Goal: Task Accomplishment & Management: Use online tool/utility

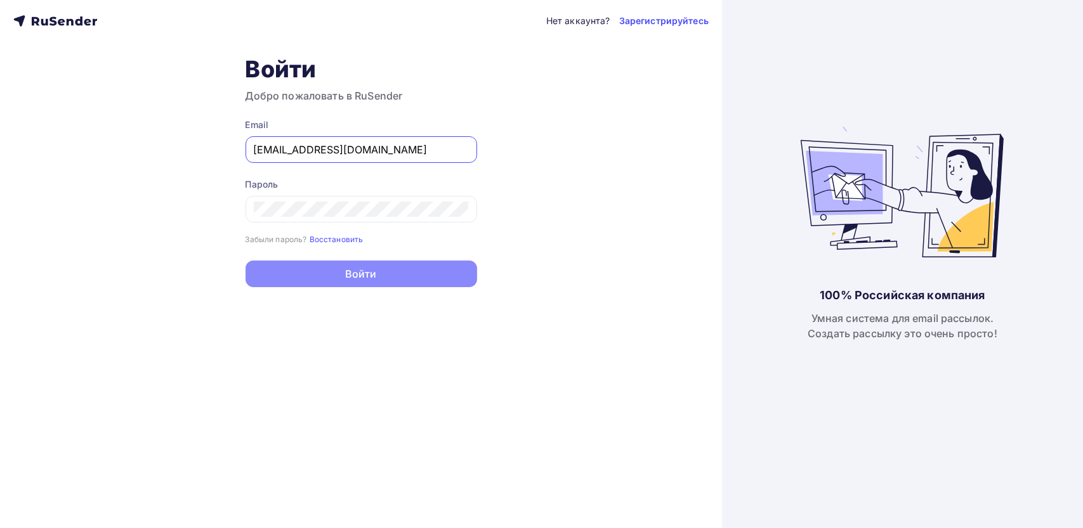
type input "[EMAIL_ADDRESS][DOMAIN_NAME]"
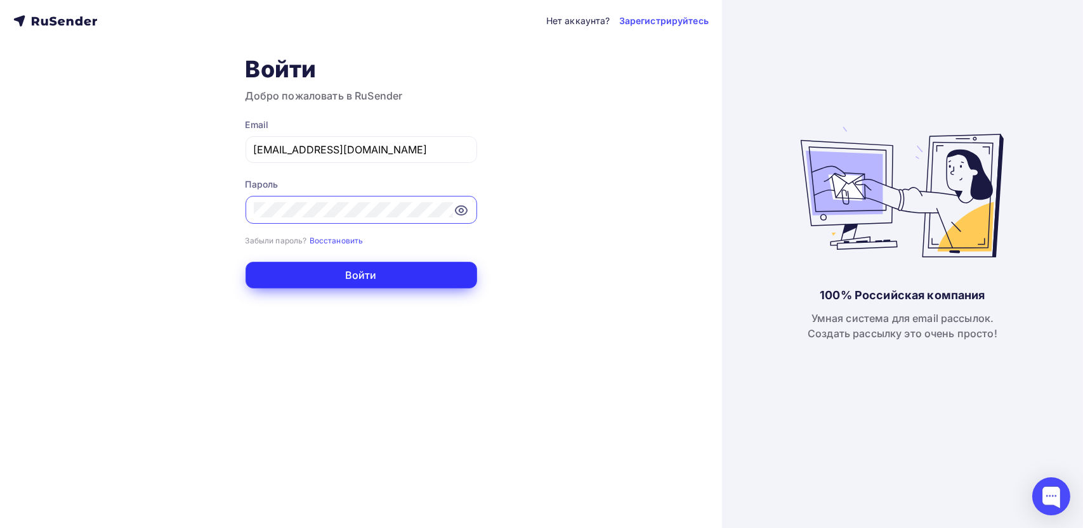
click at [367, 276] on button "Войти" at bounding box center [361, 275] width 232 height 27
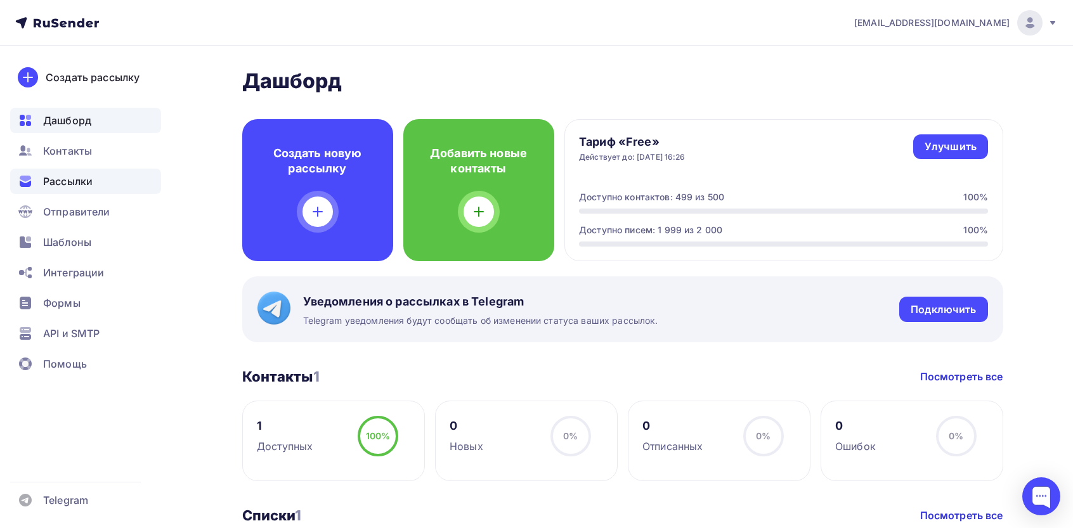
click at [51, 175] on span "Рассылки" at bounding box center [67, 181] width 49 height 15
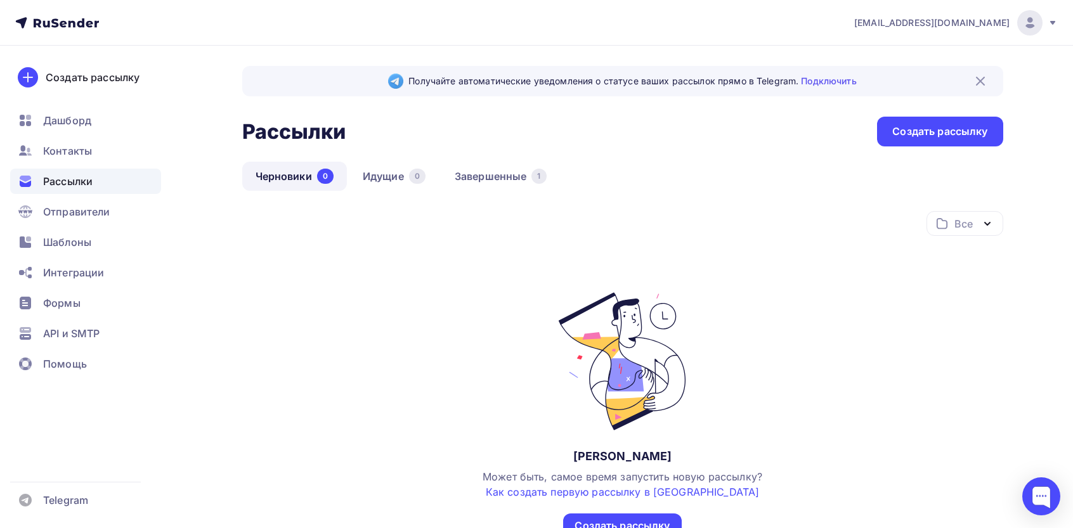
click at [728, 256] on div "Все Все папки Создать новую папку Нет черновиков Может быть, самое время запуст…" at bounding box center [622, 374] width 761 height 327
click at [724, 264] on div "Все Все папки Создать новую папку Нет черновиков Может быть, самое время запуст…" at bounding box center [622, 374] width 761 height 327
click at [480, 178] on link "Завершенные 1" at bounding box center [500, 176] width 119 height 29
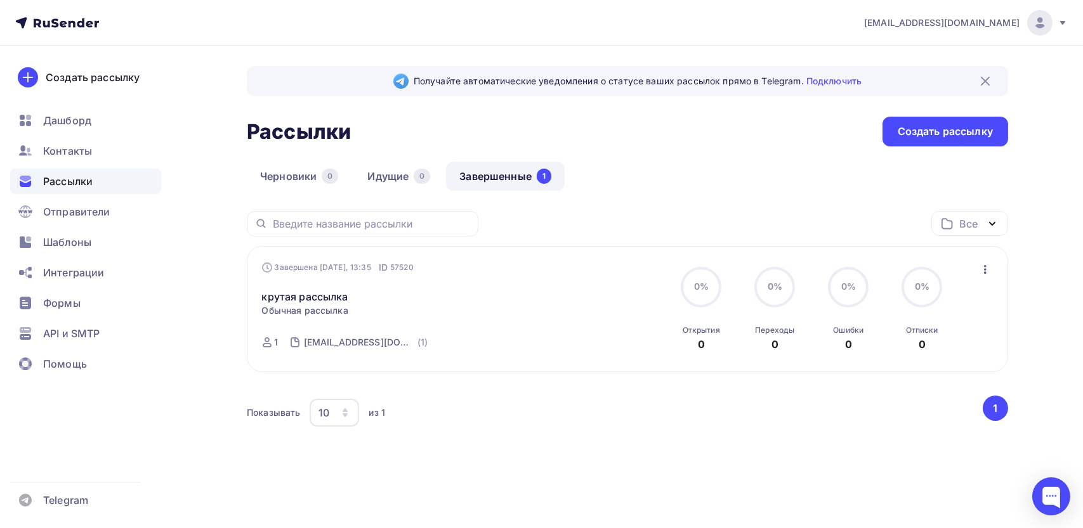
click at [981, 268] on icon "button" at bounding box center [984, 269] width 15 height 15
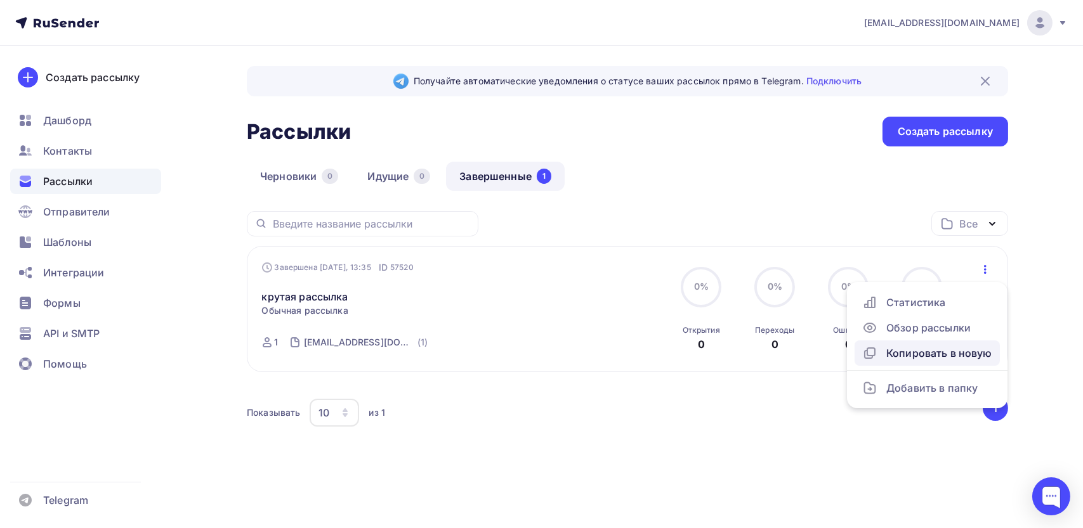
click at [901, 355] on div "Копировать в новую" at bounding box center [927, 353] width 130 height 15
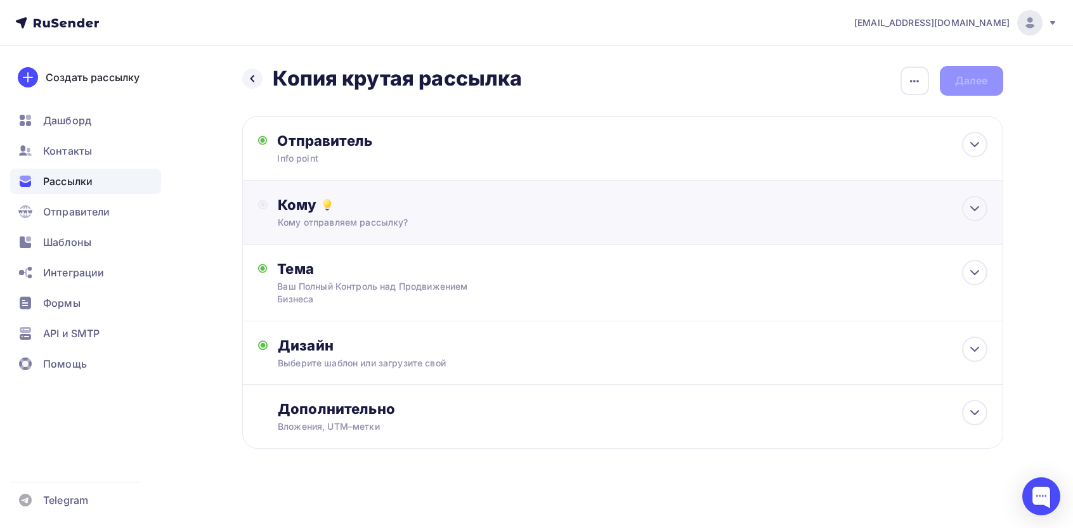
drag, startPoint x: 344, startPoint y: 233, endPoint x: 344, endPoint y: 225, distance: 8.2
click at [344, 229] on div "Кому Кому отправляем рассылку? Списки получателей Выберите список Все списки id…" at bounding box center [622, 213] width 761 height 64
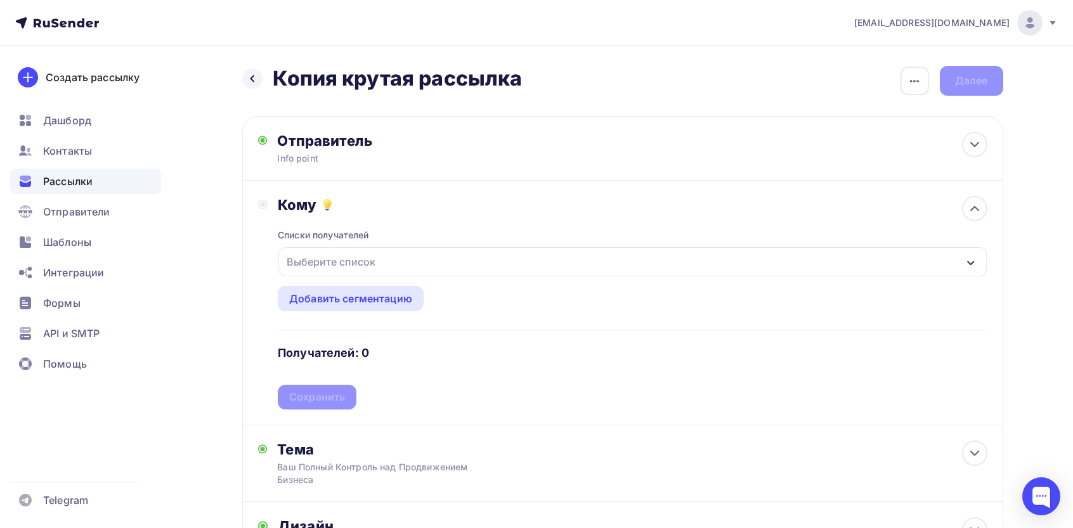
click at [355, 264] on div "Выберите список" at bounding box center [331, 262] width 99 height 23
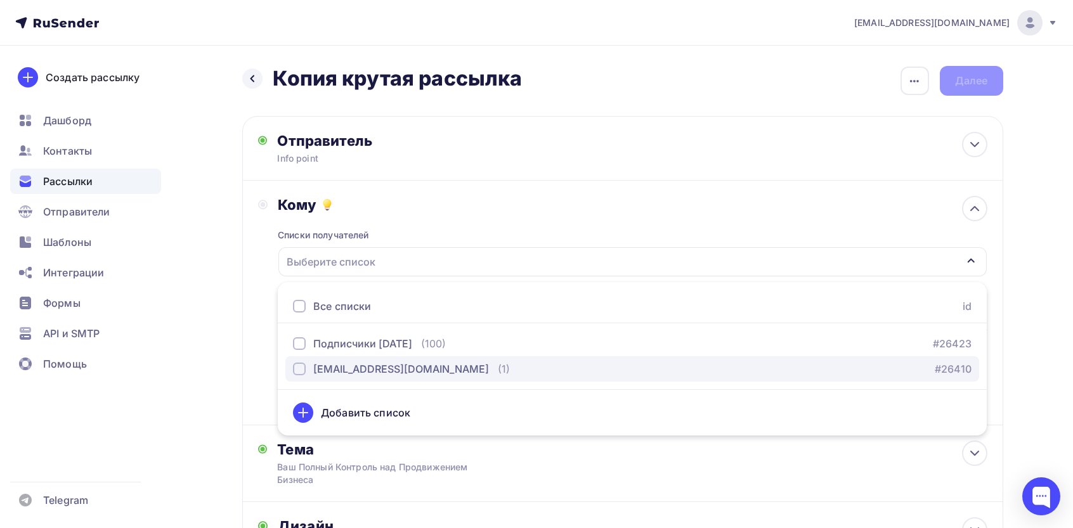
click at [336, 371] on div "[EMAIL_ADDRESS][DOMAIN_NAME]" at bounding box center [401, 369] width 176 height 15
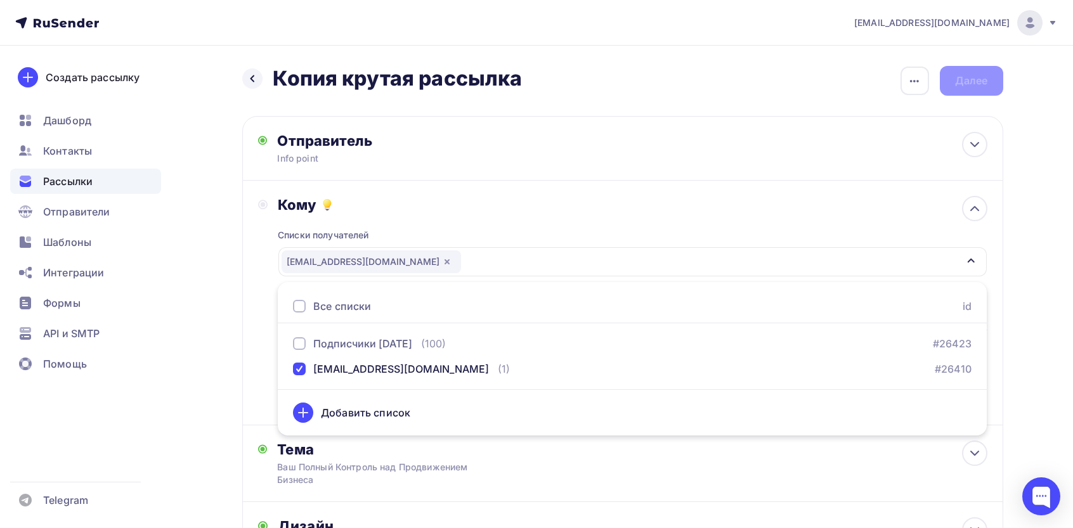
click at [235, 353] on div "Назад Копия крутая рассылка Копия крутая рассылка Закончить позже Переименовать…" at bounding box center [537, 379] width 1040 height 666
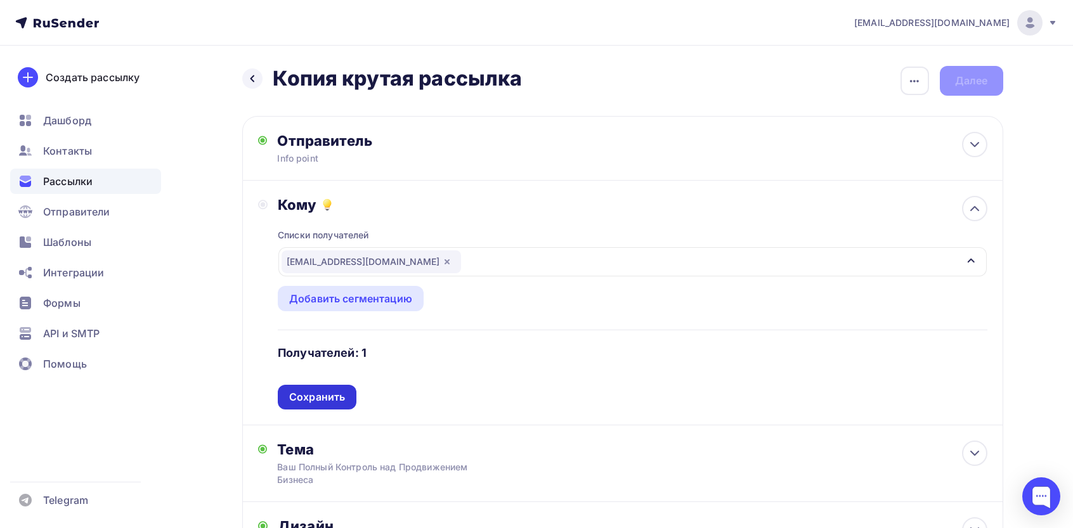
click at [334, 392] on div "Сохранить" at bounding box center [317, 397] width 56 height 15
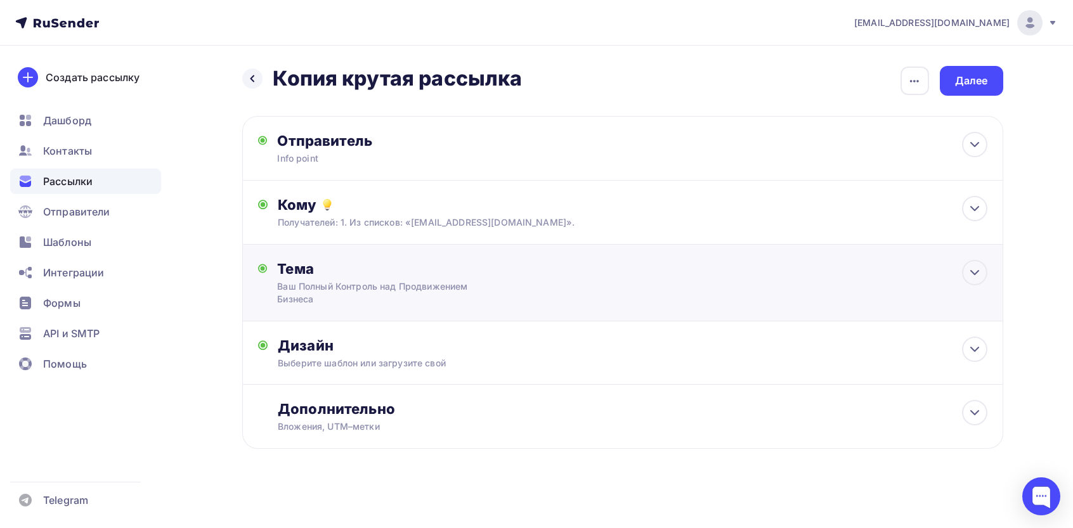
click at [381, 275] on div "Тема" at bounding box center [402, 269] width 251 height 18
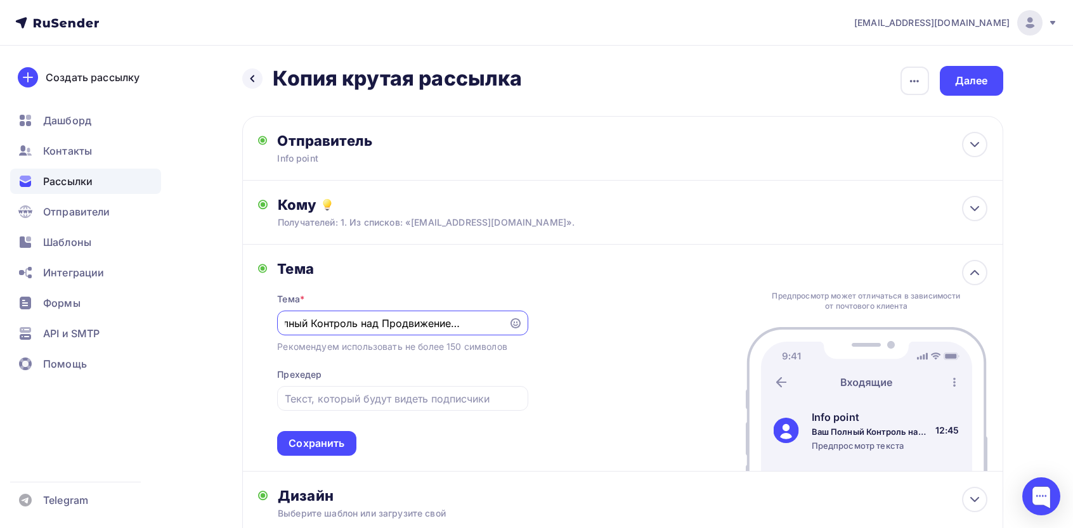
click at [315, 325] on input "Ваш Полный Контроль над Продвижением Бизнеса" at bounding box center [393, 323] width 217 height 15
click at [313, 452] on div "Сохранить" at bounding box center [316, 443] width 79 height 25
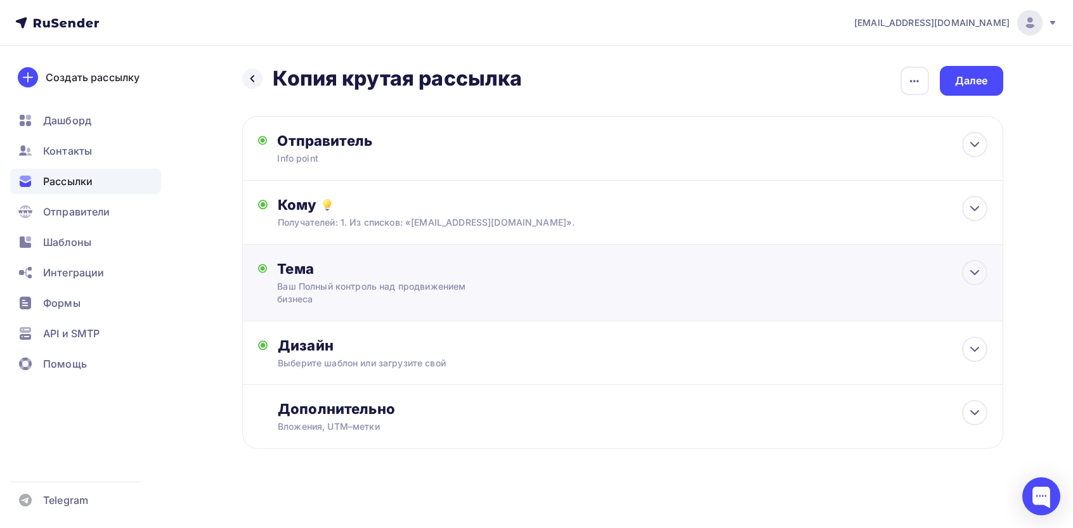
click at [350, 310] on div "Тема Ваш Полный контроль над продвижением бизнеса Тема * Ваш Полный контроль на…" at bounding box center [622, 283] width 761 height 77
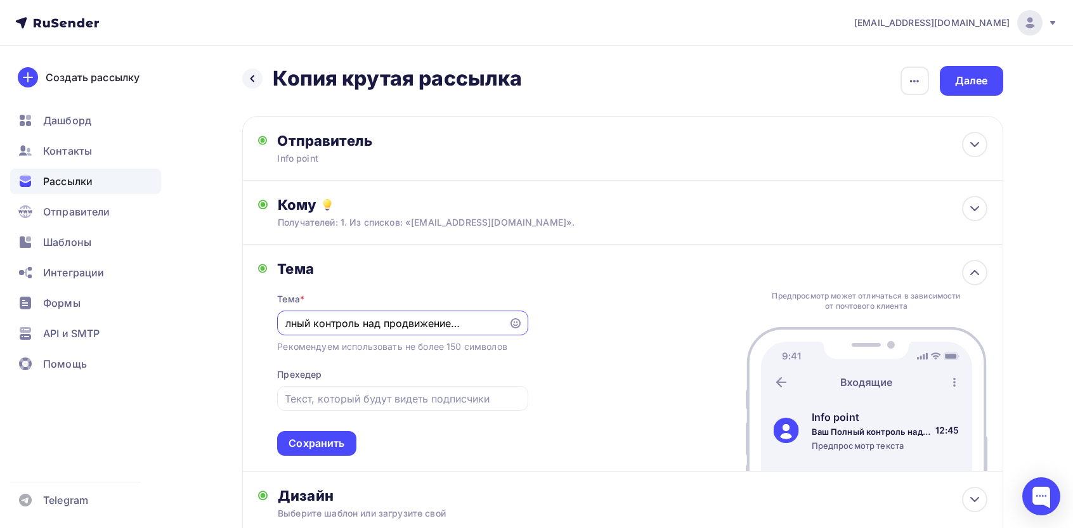
drag, startPoint x: 289, startPoint y: 325, endPoint x: 299, endPoint y: 320, distance: 11.6
click at [289, 325] on input "Ваш Полный контроль над продвижением бизнеса" at bounding box center [393, 323] width 217 height 15
type input "Ваш полный контроль над продвижением бизнеса"
click at [322, 450] on div "Сохранить" at bounding box center [317, 443] width 56 height 15
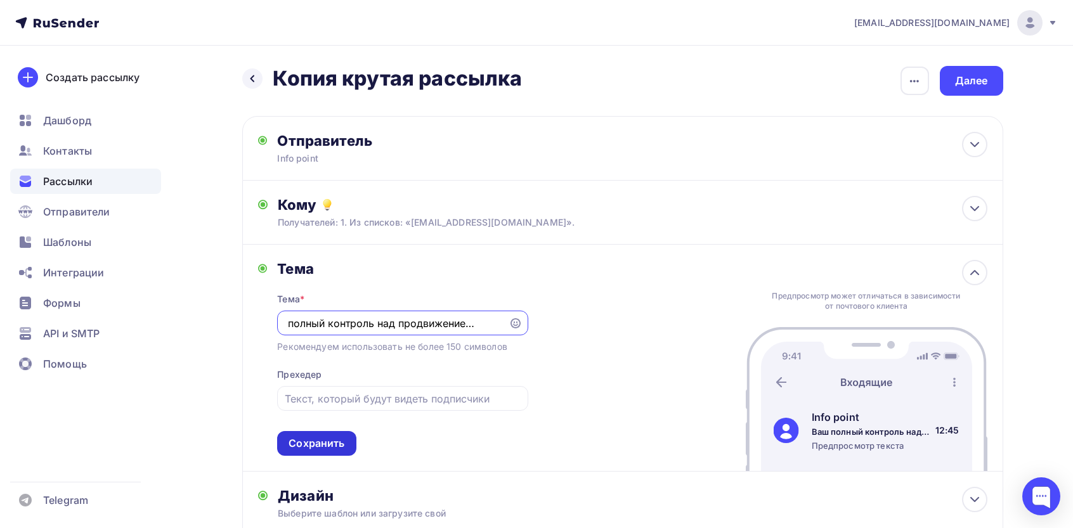
scroll to position [0, 0]
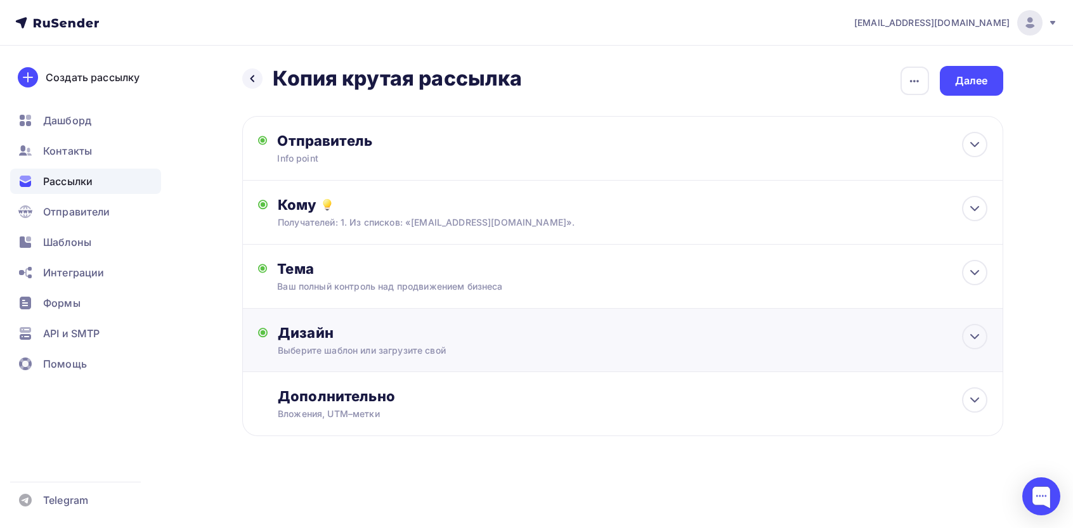
click at [388, 342] on div "Дизайн" at bounding box center [632, 333] width 709 height 18
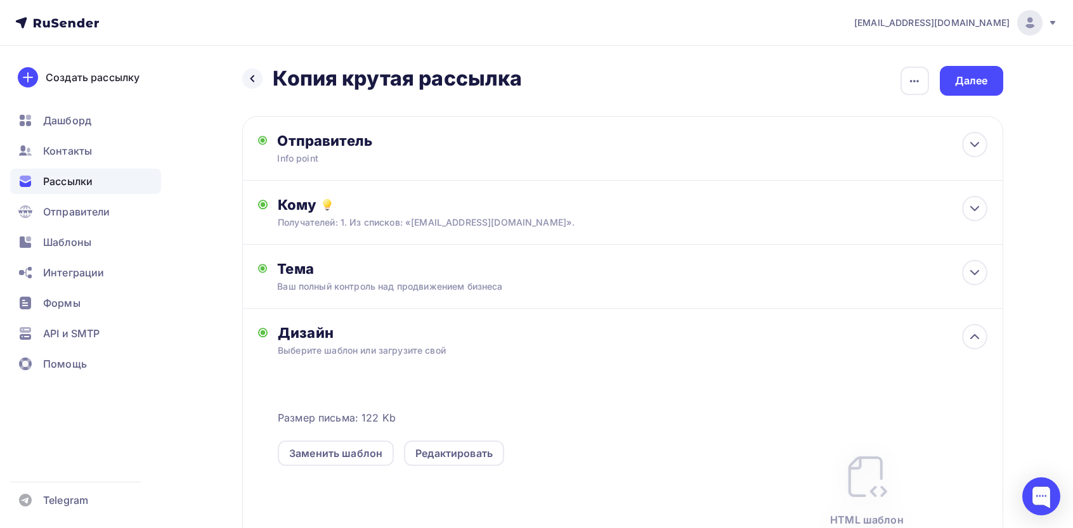
click at [363, 357] on div "Дизайн Выберите шаблон или загрузите свой Размер письма: 122 Kb Заменить шаблон…" at bounding box center [632, 456] width 709 height 264
click at [967, 359] on div "Дизайн Выберите шаблон или загрузите свой Размер письма: 122 Kb Заменить шаблон…" at bounding box center [622, 449] width 761 height 280
click at [970, 344] on icon at bounding box center [974, 336] width 15 height 15
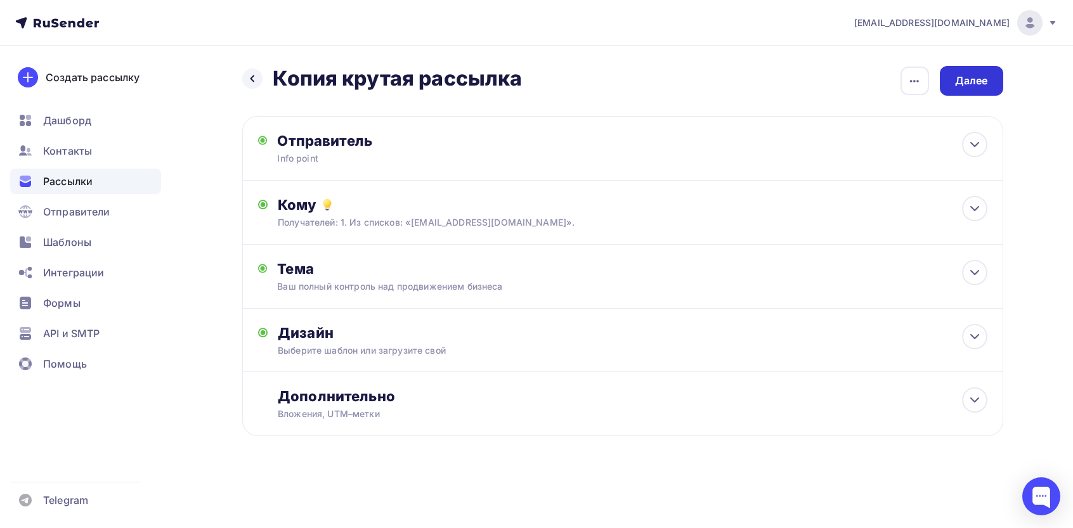
click at [981, 84] on div "Далее" at bounding box center [971, 81] width 33 height 15
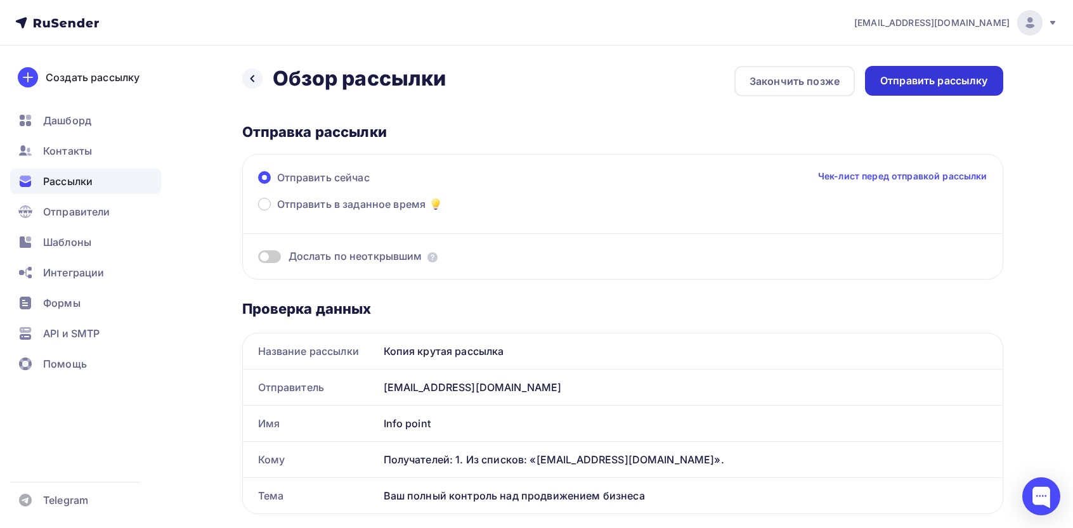
click at [903, 75] on div "Отправить рассылку" at bounding box center [934, 81] width 108 height 15
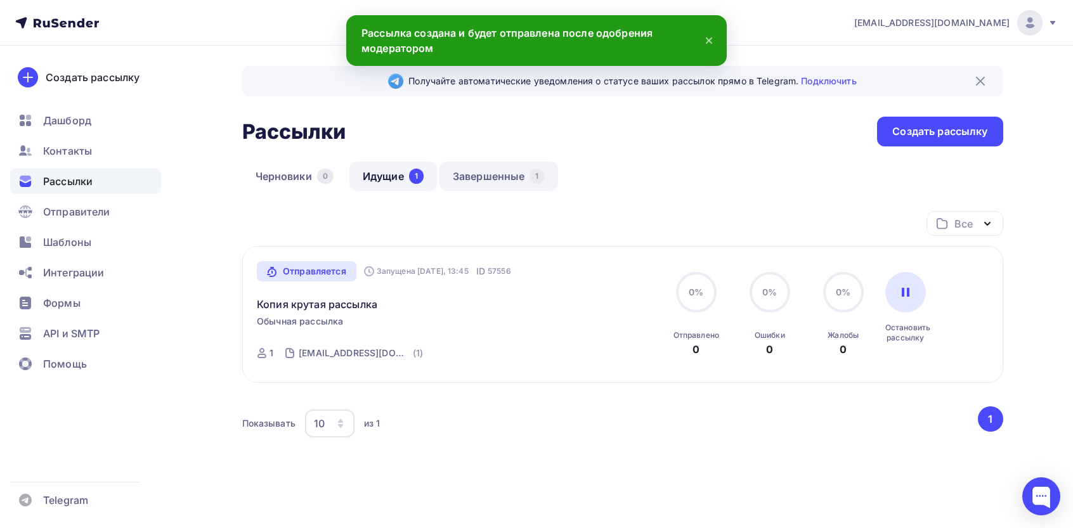
click at [485, 178] on link "Завершенные 1" at bounding box center [499, 176] width 119 height 29
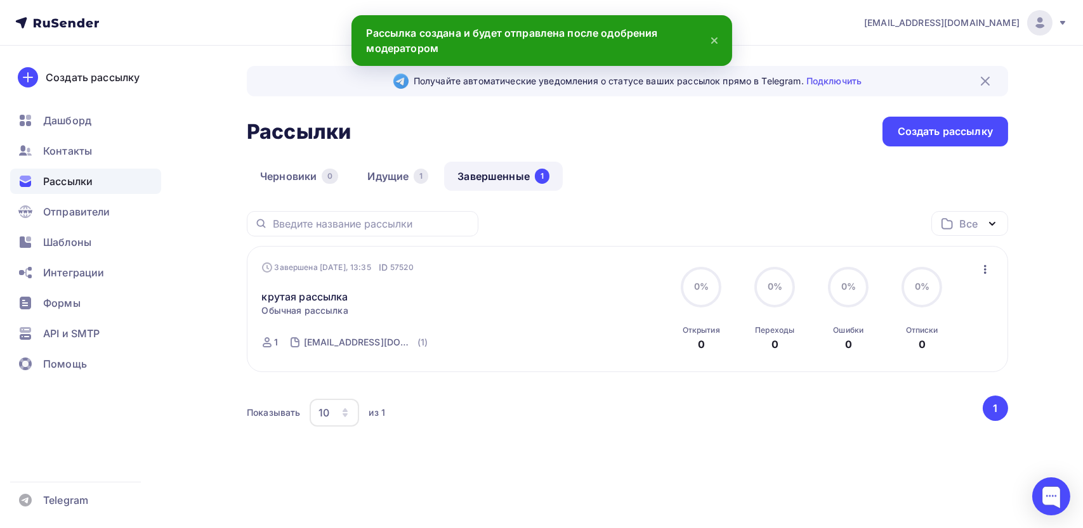
click at [986, 271] on icon "button" at bounding box center [984, 269] width 15 height 15
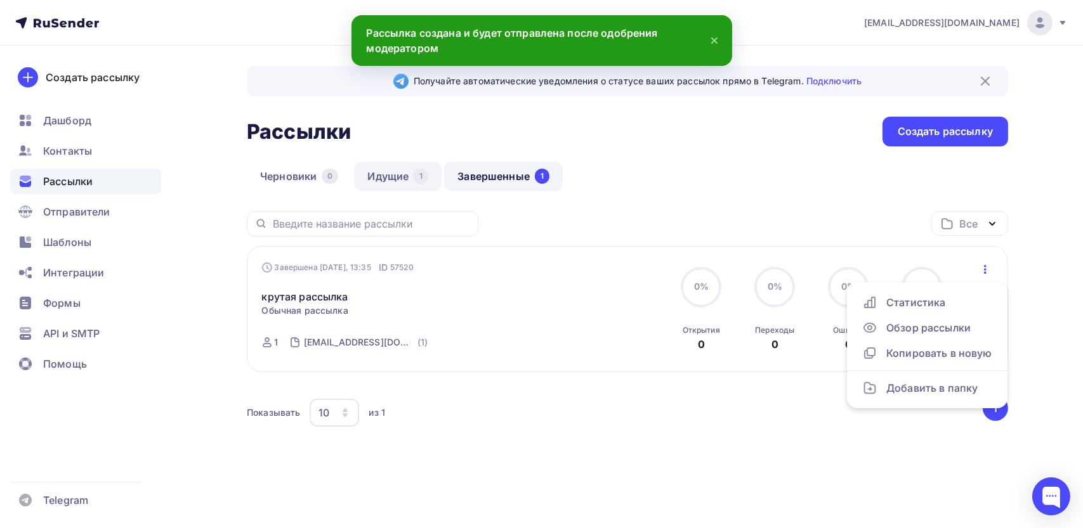
click at [392, 178] on link "Идущие 1" at bounding box center [398, 176] width 88 height 29
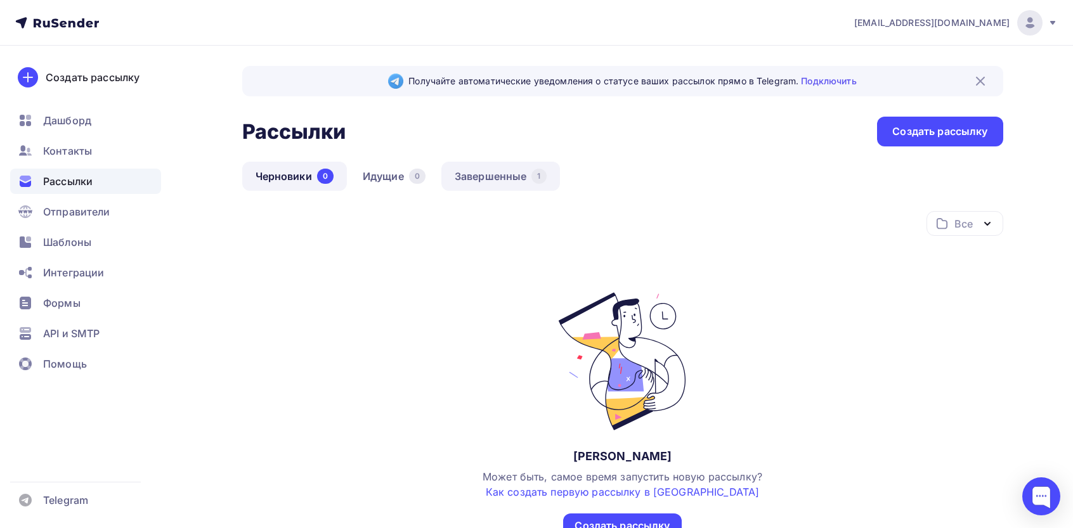
click at [503, 179] on link "Завершенные 1" at bounding box center [500, 176] width 119 height 29
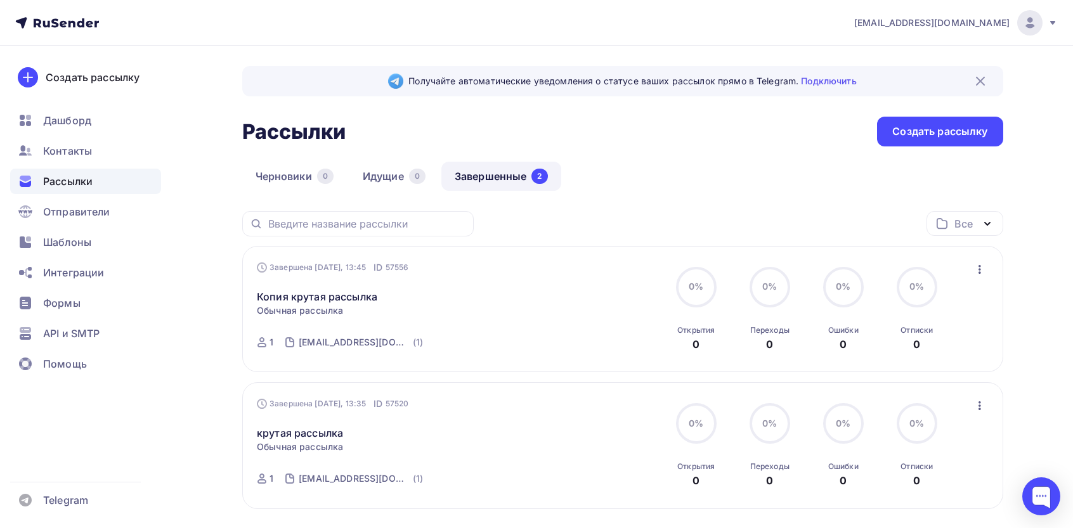
drag, startPoint x: 983, startPoint y: 270, endPoint x: 977, endPoint y: 278, distance: 10.4
click at [983, 270] on icon "button" at bounding box center [979, 269] width 15 height 15
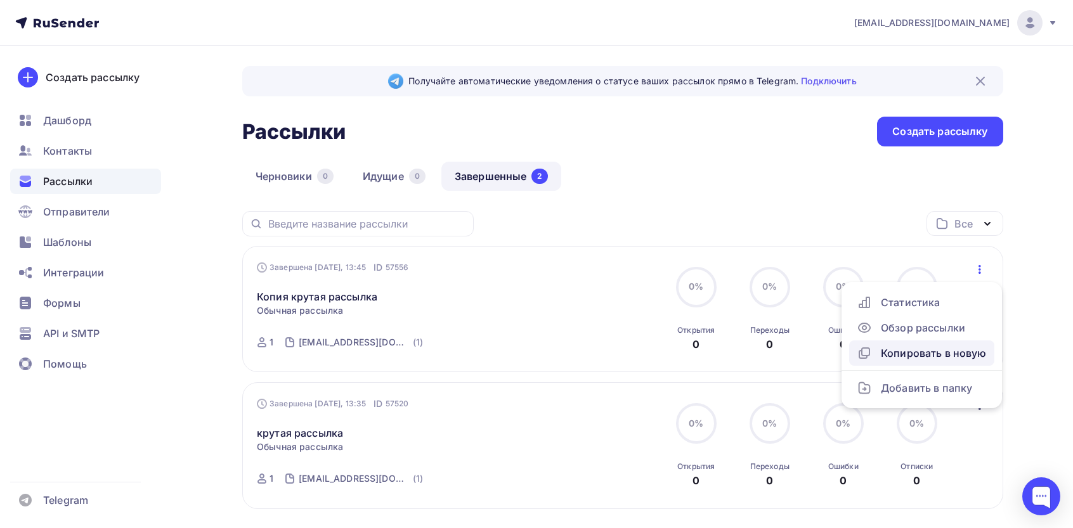
click at [932, 346] on div "Копировать в новую" at bounding box center [922, 353] width 130 height 15
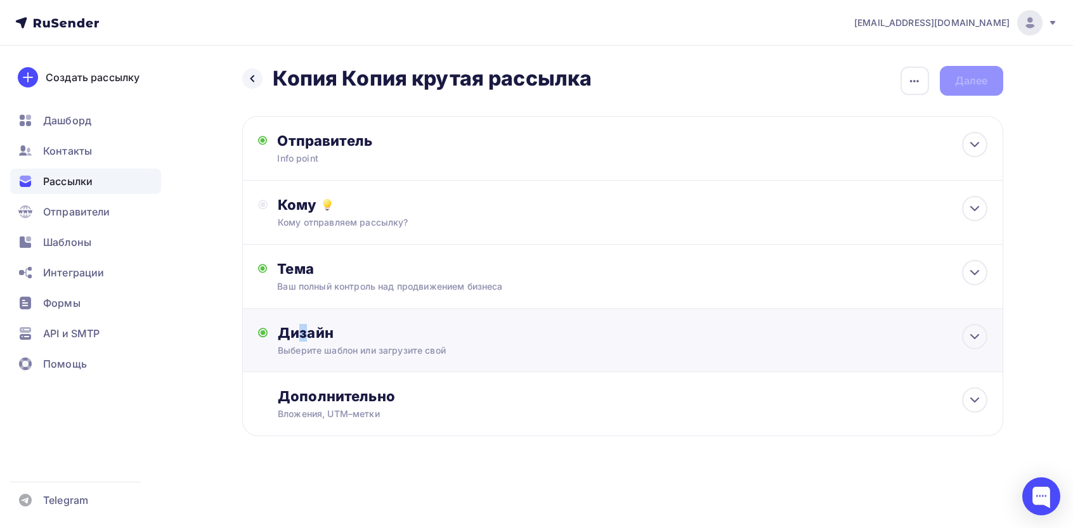
click at [301, 342] on div "Дизайн" at bounding box center [632, 333] width 709 height 18
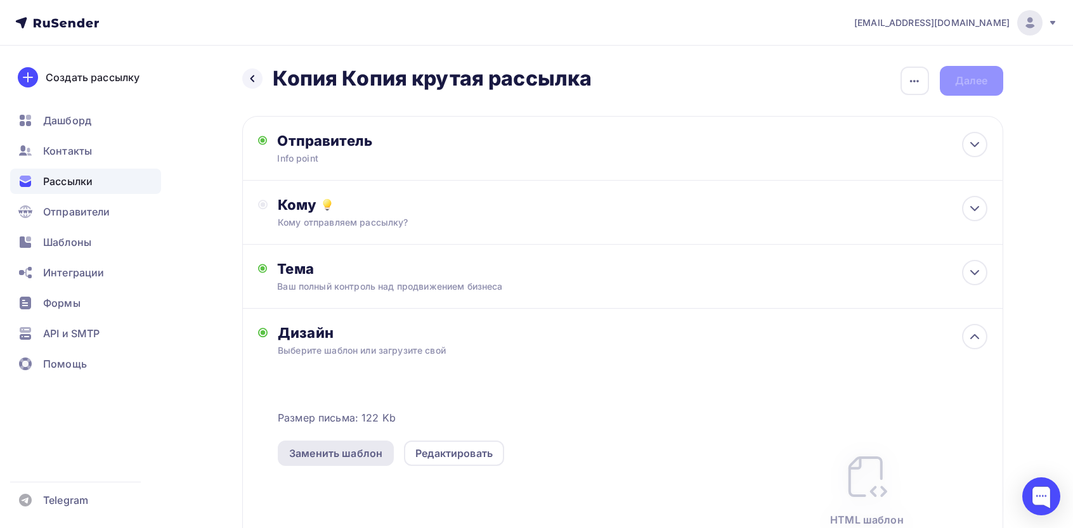
click at [361, 461] on div "Заменить шаблон" at bounding box center [335, 453] width 93 height 15
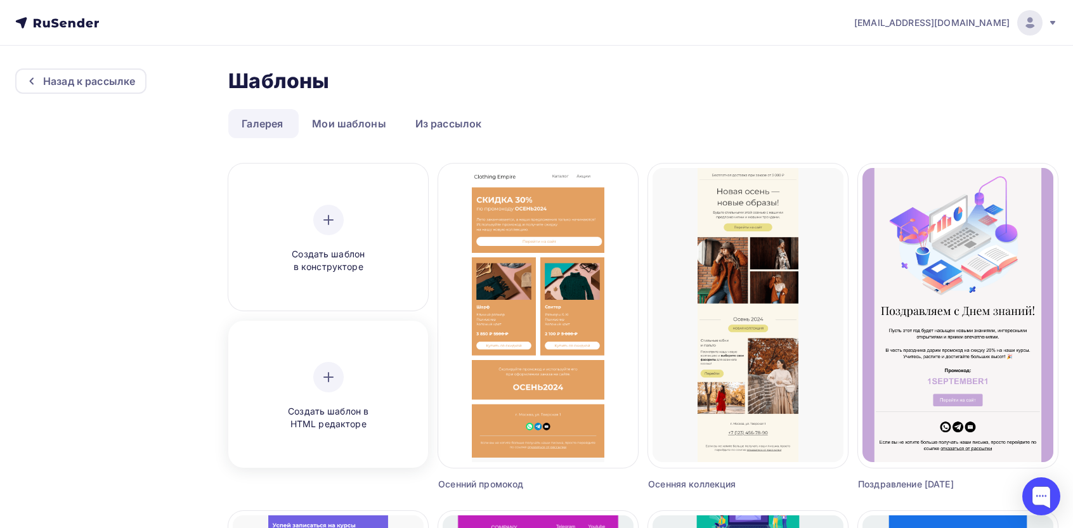
click at [313, 386] on div "Создать шаблон в HTML редакторе" at bounding box center [328, 396] width 121 height 69
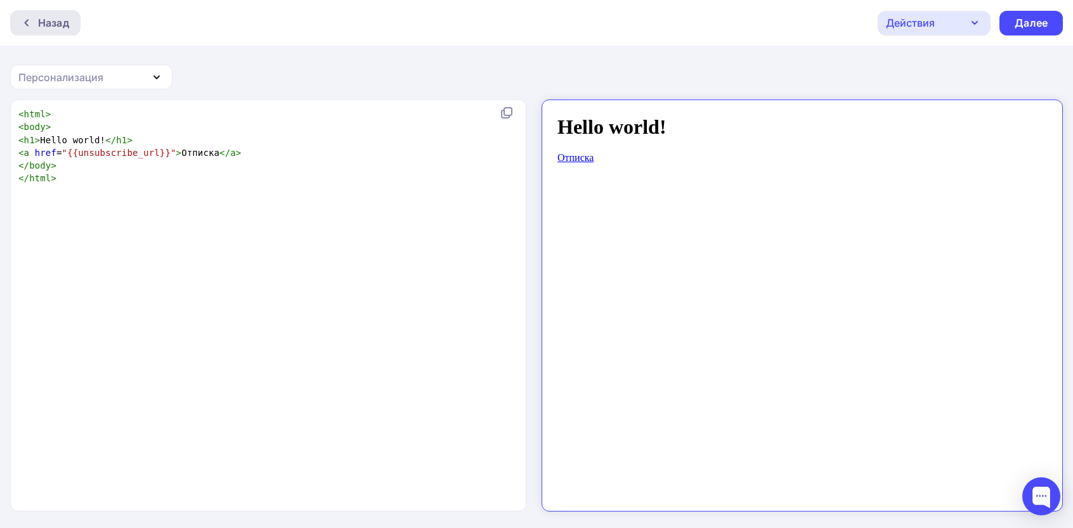
click at [36, 31] on div "Назад" at bounding box center [45, 22] width 70 height 25
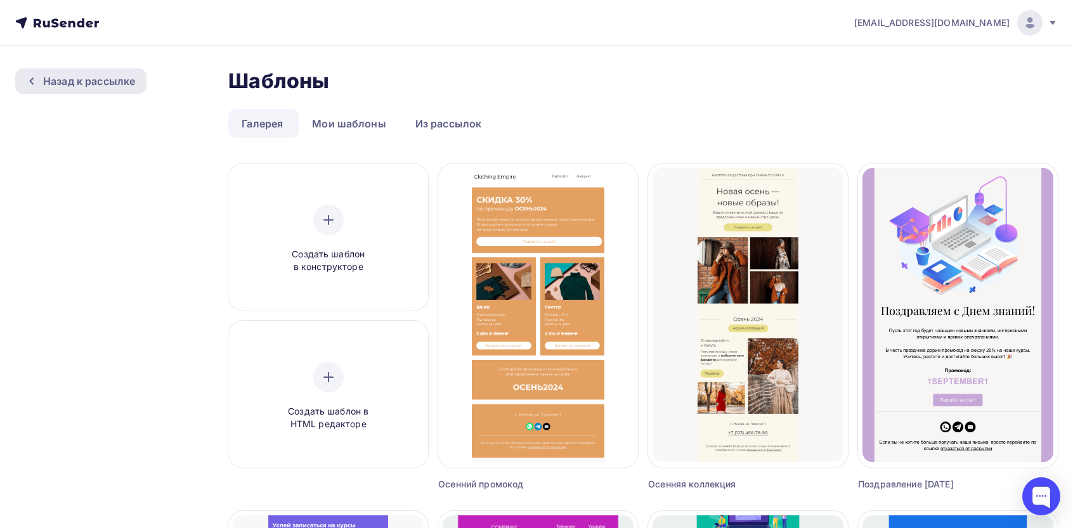
click at [72, 82] on div "Назад к рассылке" at bounding box center [89, 81] width 92 height 15
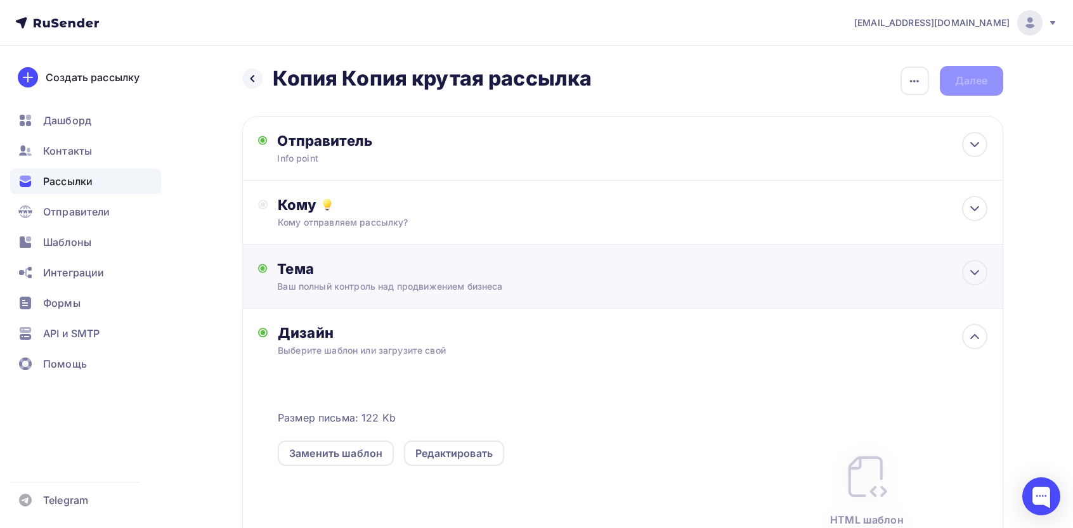
click at [386, 247] on div "Тема Ваш полный контроль над продвижением бизнеса Тема * Ваш полный контроль на…" at bounding box center [622, 277] width 761 height 64
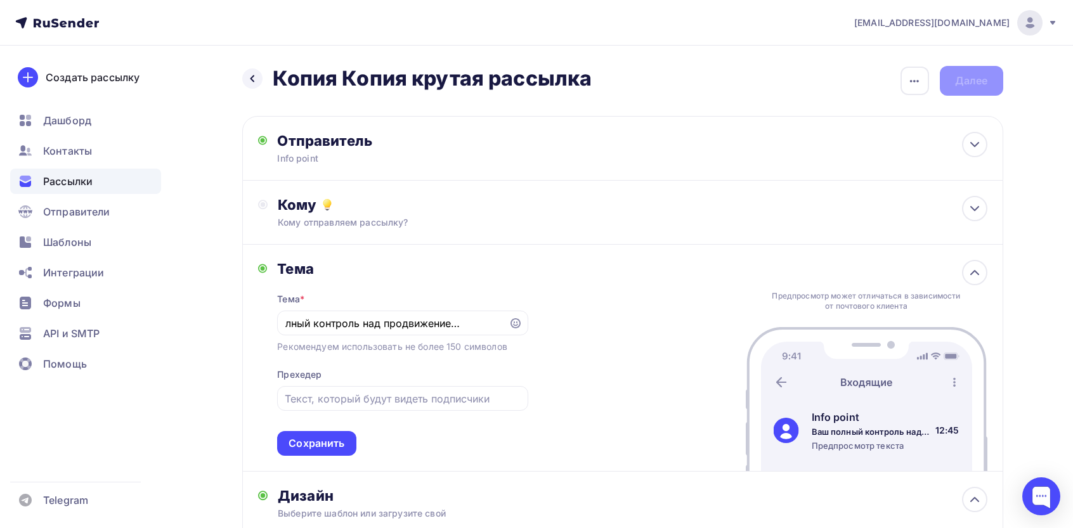
click at [307, 270] on div "Тема" at bounding box center [402, 269] width 251 height 18
click at [962, 272] on div at bounding box center [974, 272] width 25 height 25
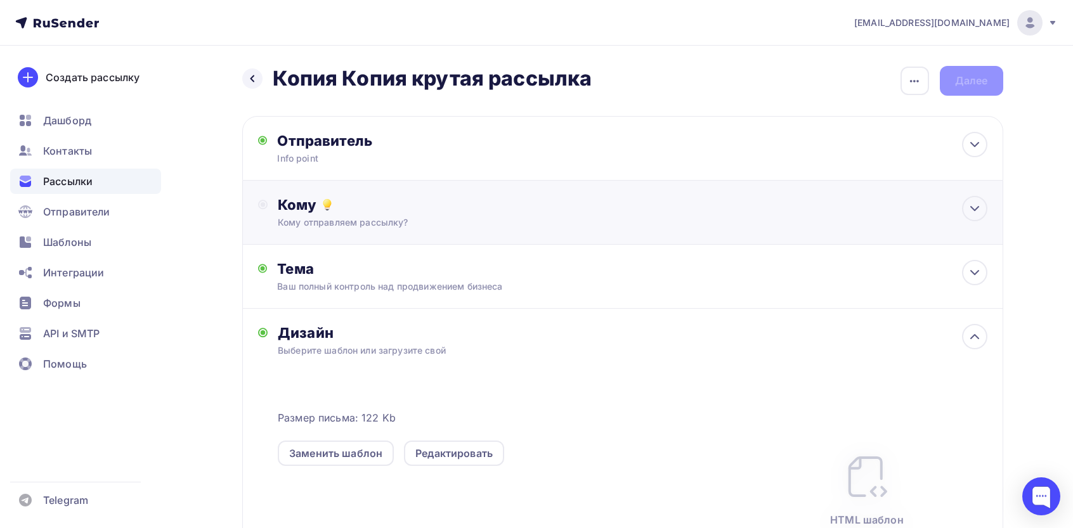
click at [435, 214] on div "Кому Кому отправляем рассылку? Списки получателей Выберите список Все списки id…" at bounding box center [632, 212] width 709 height 33
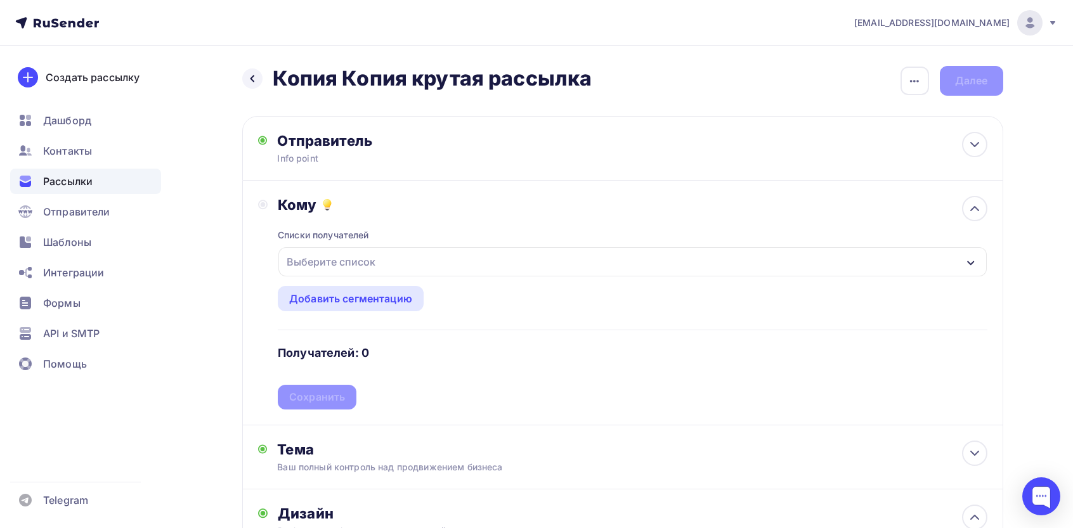
click at [340, 258] on div "Выберите список" at bounding box center [331, 262] width 99 height 23
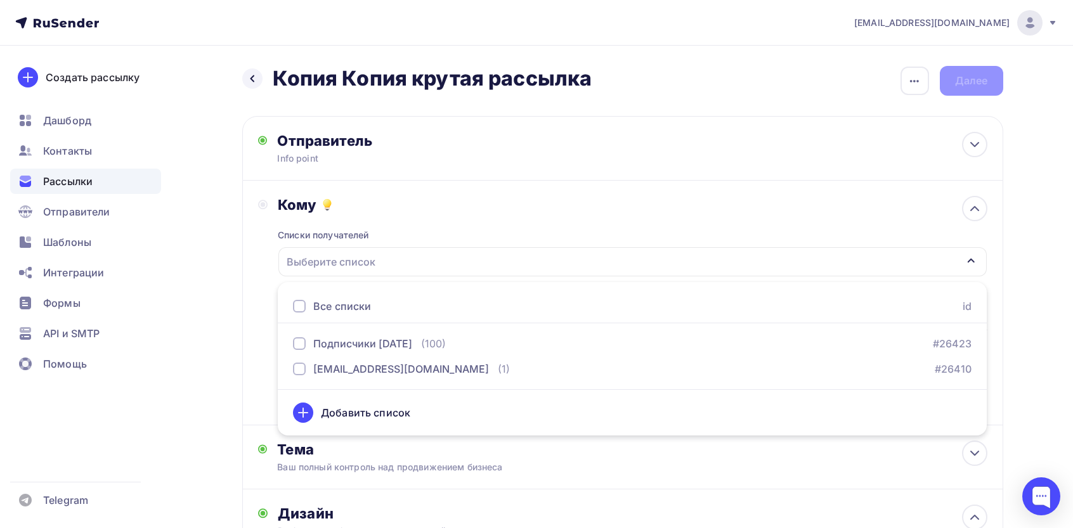
click at [320, 310] on div "Все списки" at bounding box center [342, 306] width 58 height 15
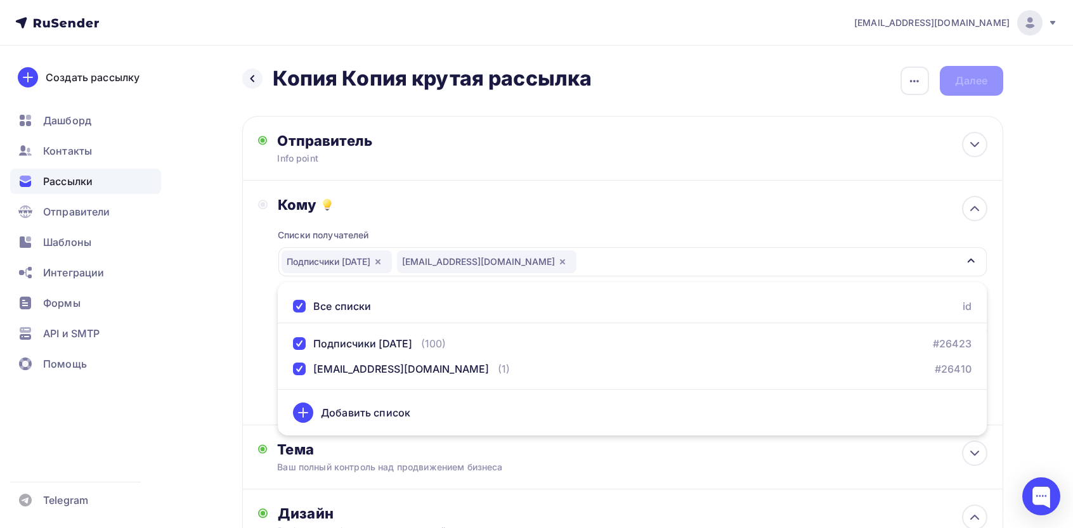
click at [229, 293] on div "Назад Копия Копия крутая рассылка Копия Копия крутая рассылка Закончить позже П…" at bounding box center [537, 481] width 1040 height 870
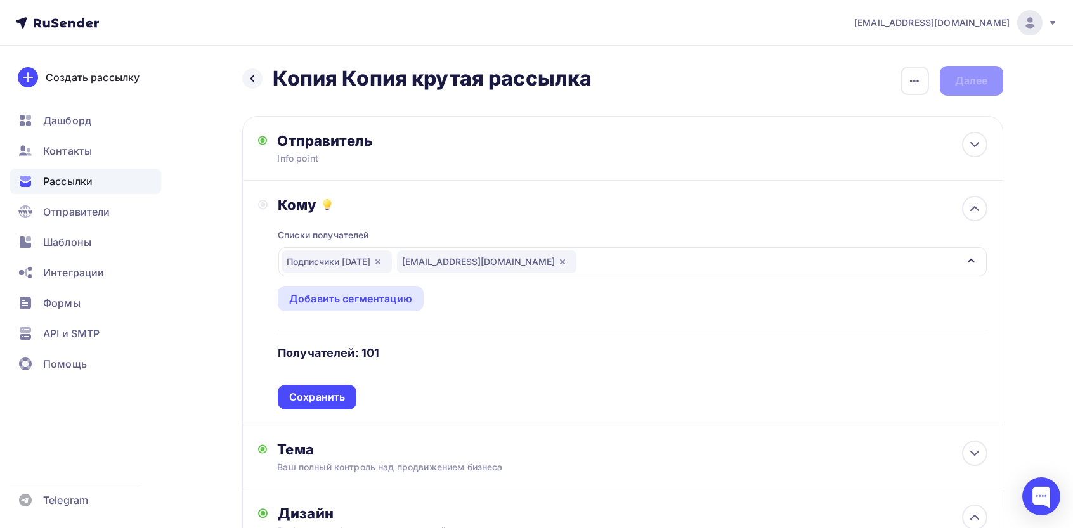
click at [515, 191] on div "Кому Списки получателей Подписчики май 2025 veselovaleontina316@mail.ru Все спи…" at bounding box center [622, 303] width 761 height 245
click at [322, 396] on div "Сохранить" at bounding box center [317, 397] width 56 height 15
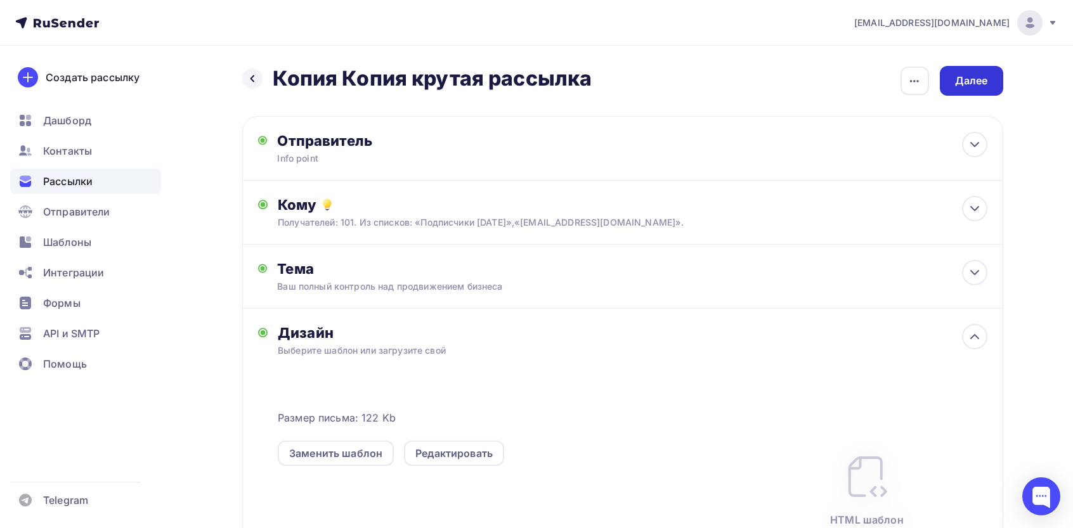
click at [965, 84] on div "Далее" at bounding box center [971, 81] width 33 height 15
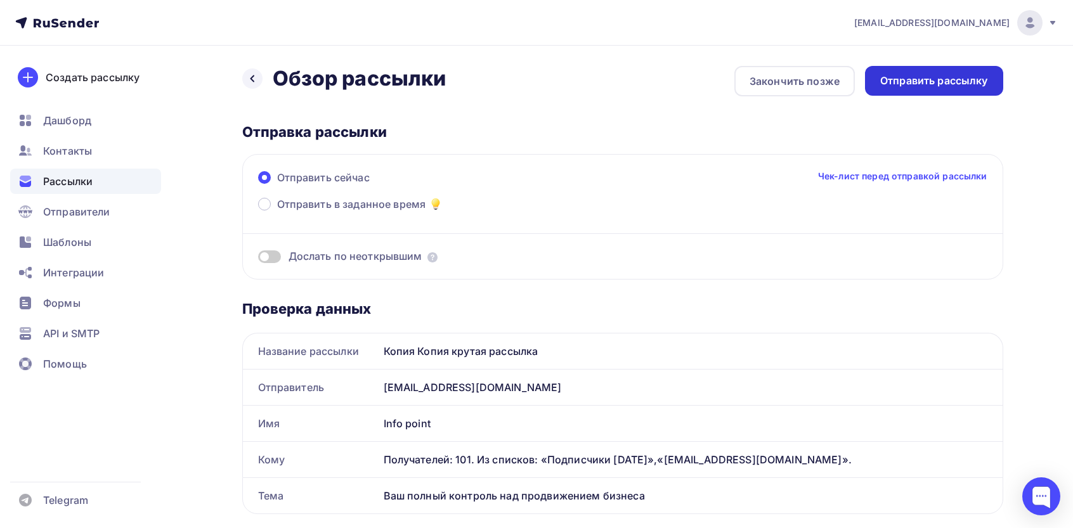
click at [913, 84] on div "Отправить рассылку" at bounding box center [934, 81] width 108 height 15
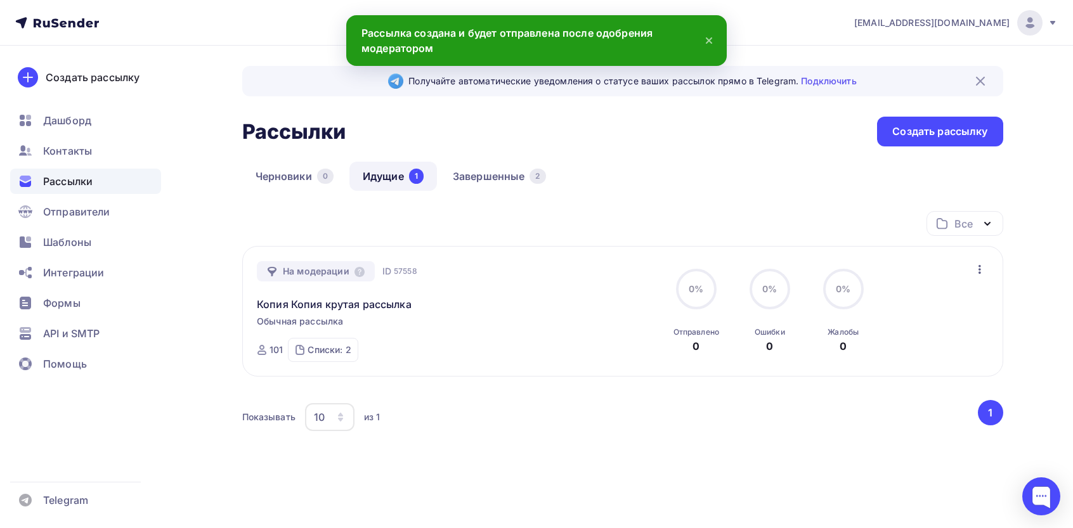
drag, startPoint x: 268, startPoint y: 266, endPoint x: 344, endPoint y: 264, distance: 76.2
click at [340, 260] on div "На модерации ID 57558 Копия Копия крутая рассылка Обычная рассылка Отправка ID …" at bounding box center [622, 311] width 761 height 131
click at [355, 268] on icon at bounding box center [360, 272] width 10 height 10
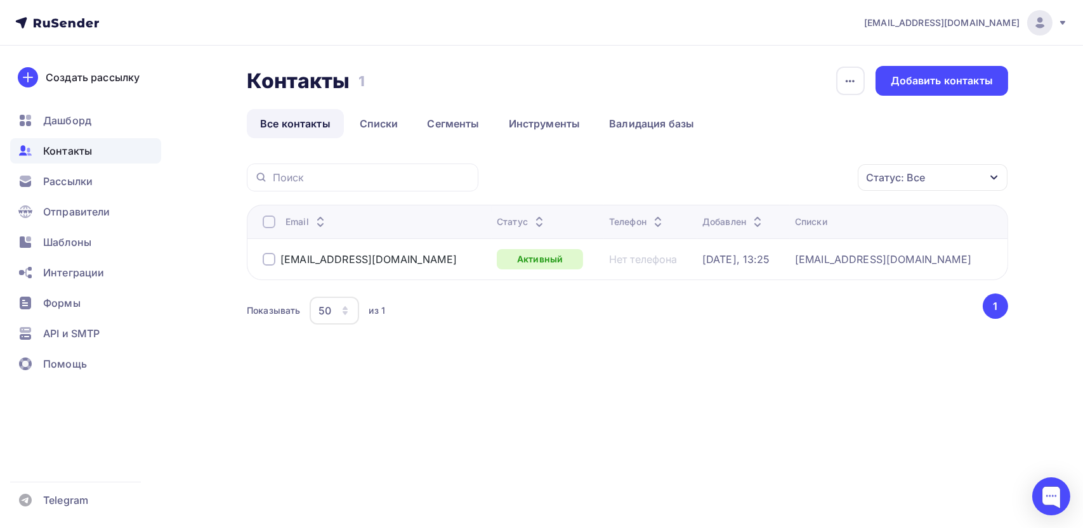
drag, startPoint x: 682, startPoint y: 427, endPoint x: 589, endPoint y: 500, distance: 118.0
click at [682, 427] on div "[EMAIL_ADDRESS][DOMAIN_NAME] Аккаунт Тарифы Выйти Создать рассылку [GEOGRAPHIC_…" at bounding box center [541, 264] width 1083 height 528
click at [386, 120] on link "Списки" at bounding box center [378, 123] width 65 height 29
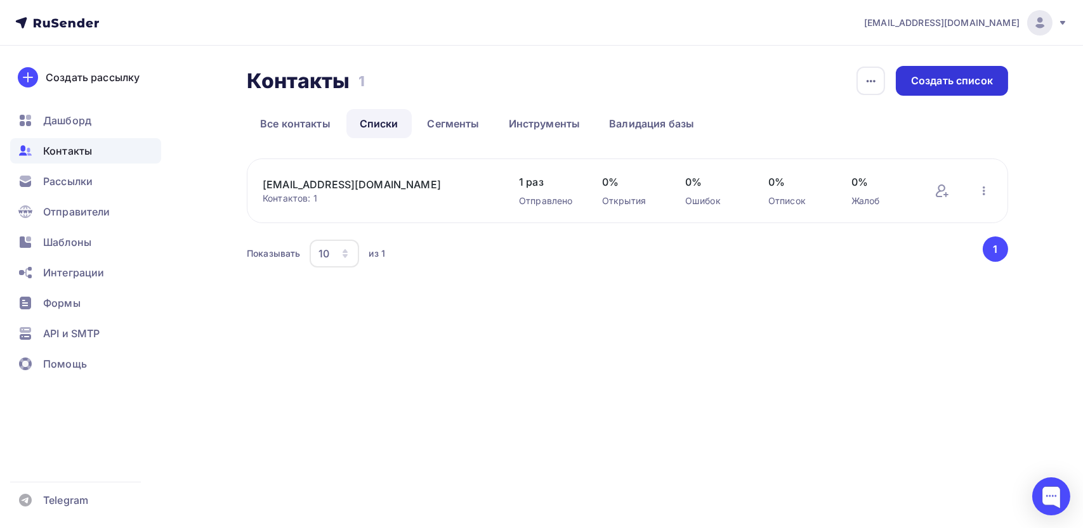
click at [948, 86] on div "Создать список" at bounding box center [952, 81] width 82 height 15
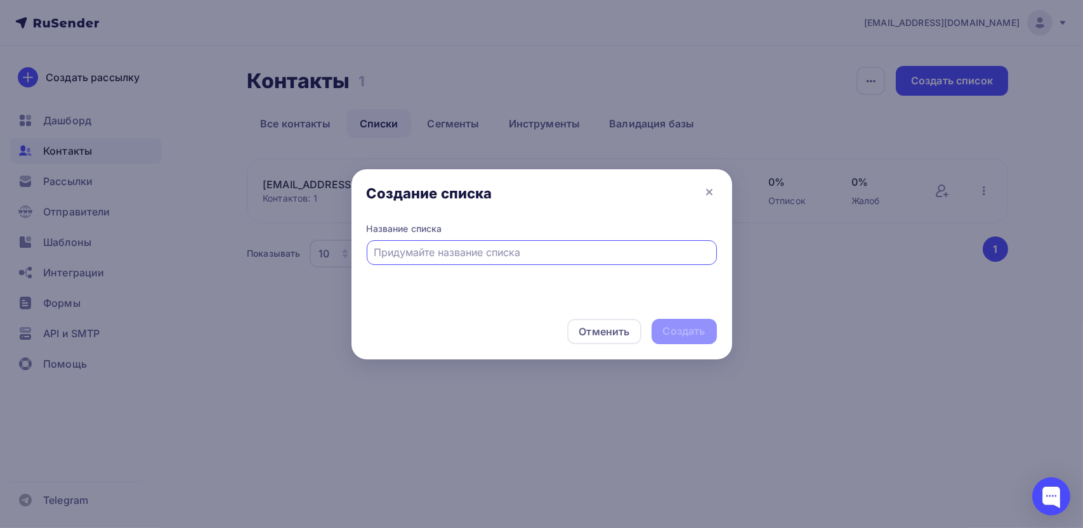
type input "J"
type input "Подписчики [DATE]"
click at [676, 333] on div "Создать" at bounding box center [684, 331] width 42 height 15
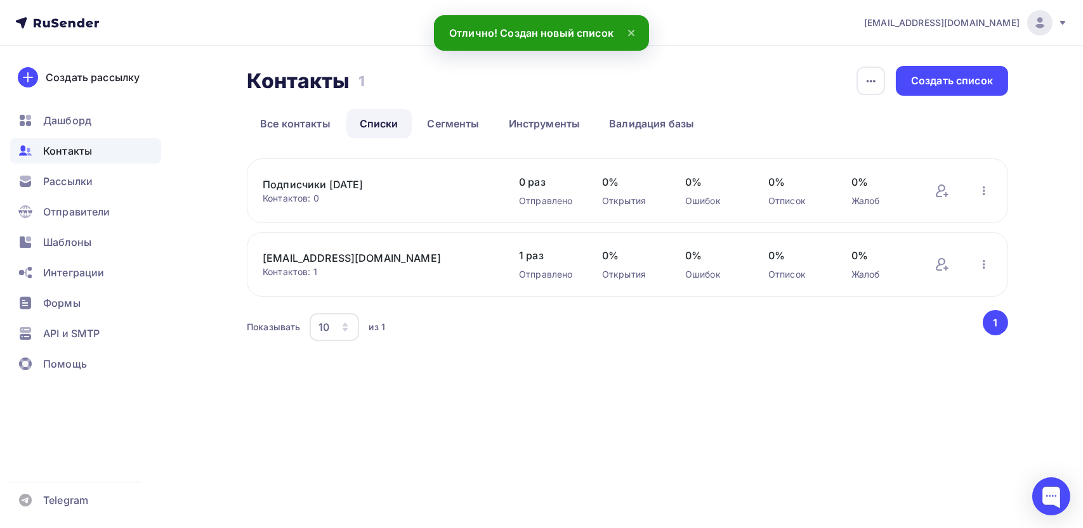
click at [955, 186] on div "Добавить контакты Переименовать список Скачать список Отписать адреса Актуализа…" at bounding box center [963, 191] width 58 height 16
click at [944, 192] on icon at bounding box center [941, 190] width 15 height 15
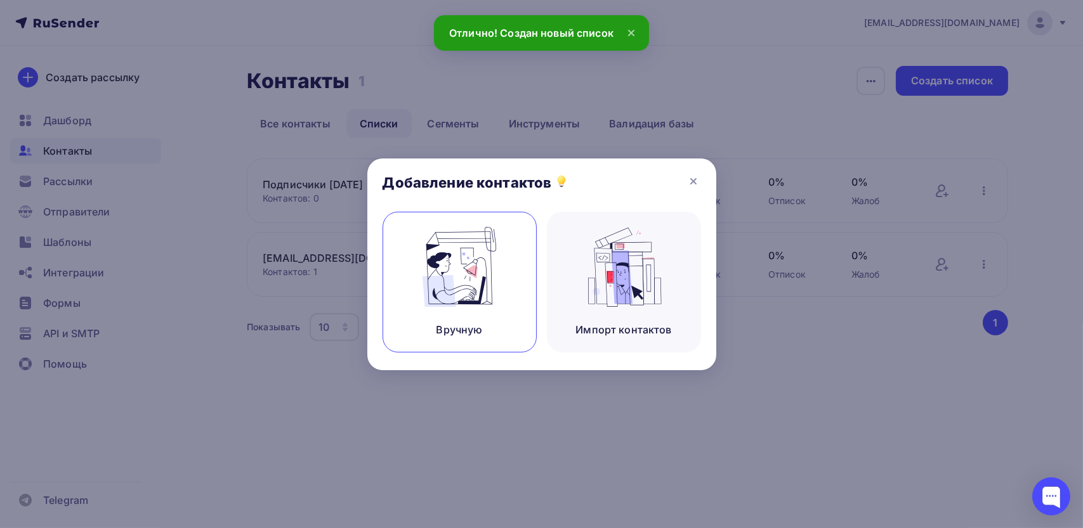
click at [495, 256] on img at bounding box center [459, 267] width 85 height 80
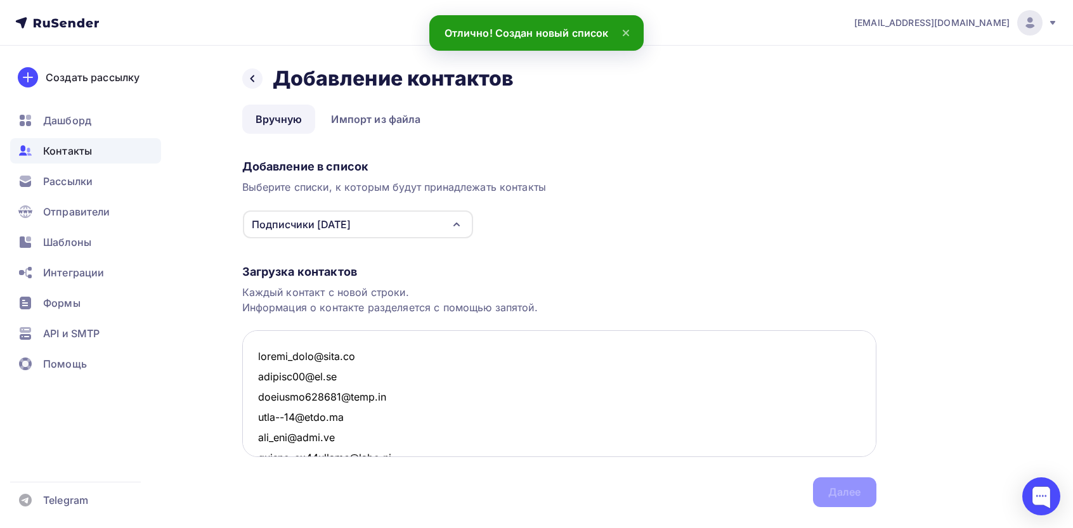
scroll to position [1916, 0]
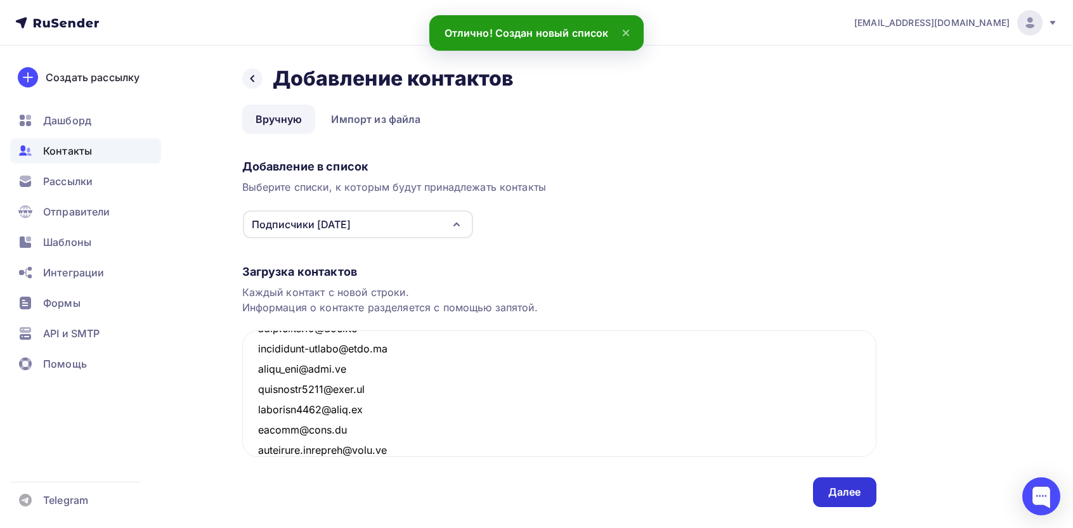
type textarea "kuwtar_kzbk@mail.ru lokteva88@bk.ru rsmirnov141414@mail.ru nazi--90@mail.ru its…"
click at [847, 492] on div "Далее" at bounding box center [844, 492] width 33 height 15
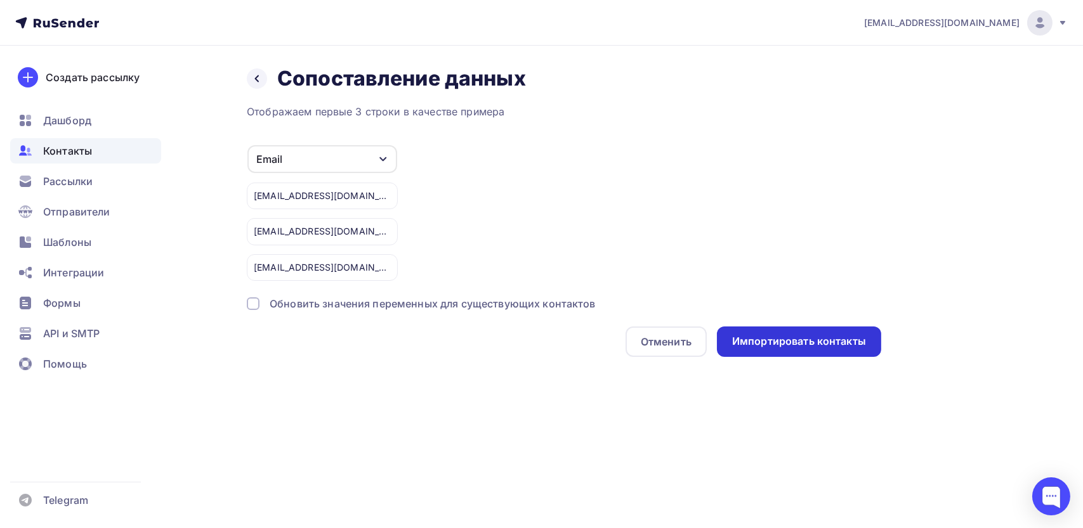
click at [794, 348] on div "Импортировать контакты" at bounding box center [799, 341] width 134 height 15
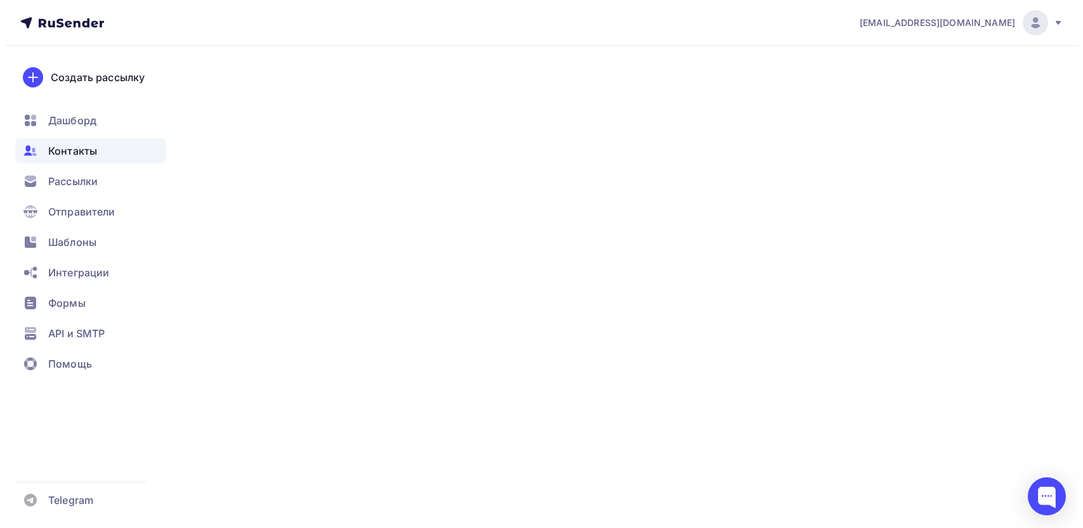
scroll to position [1935, 0]
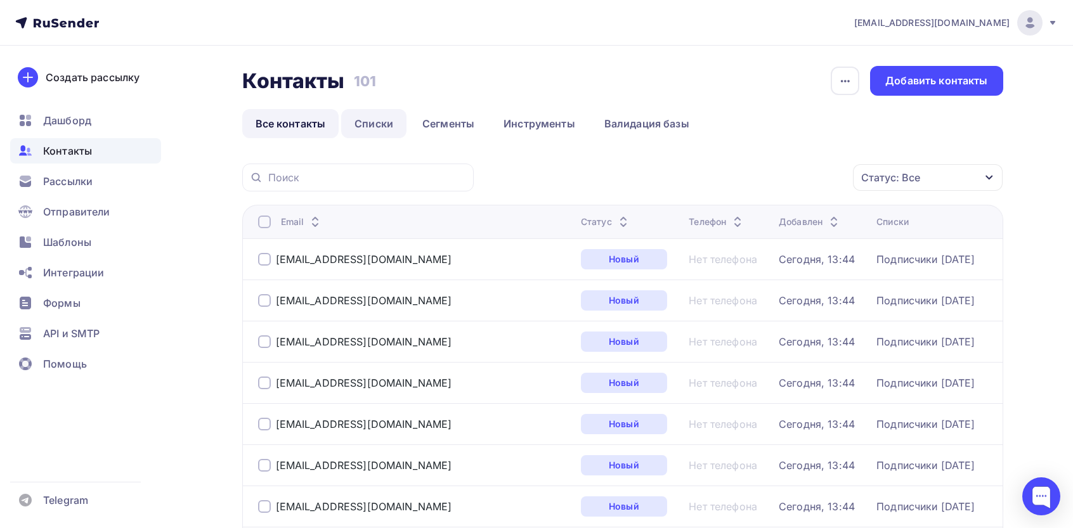
click at [365, 124] on link "Списки" at bounding box center [373, 123] width 65 height 29
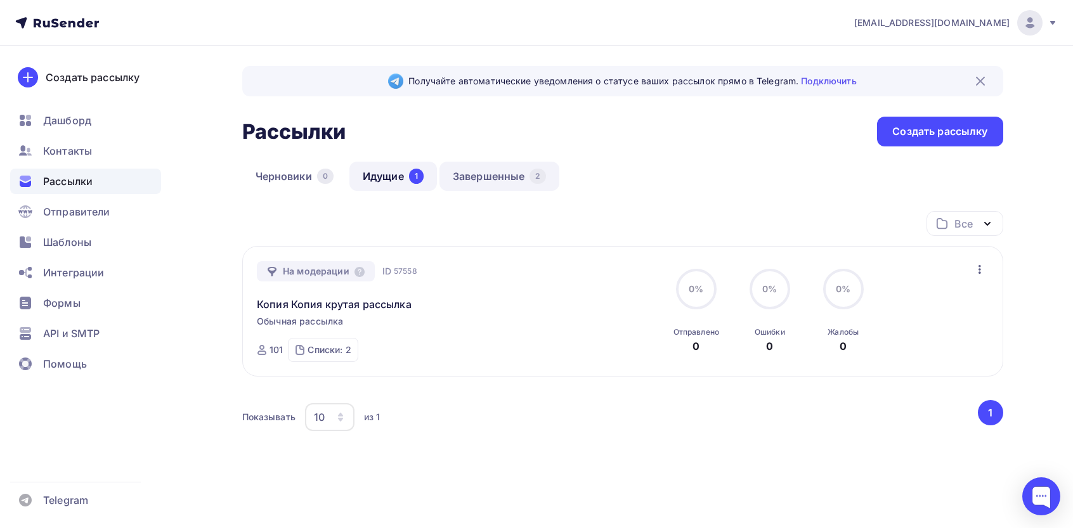
click at [481, 181] on link "Завершенные 2" at bounding box center [500, 176] width 120 height 29
